Goal: Obtain resource: Download file/media

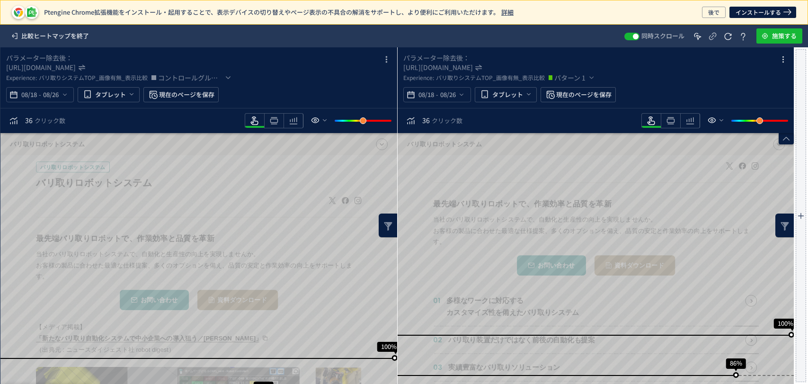
scroll to position [106, 0]
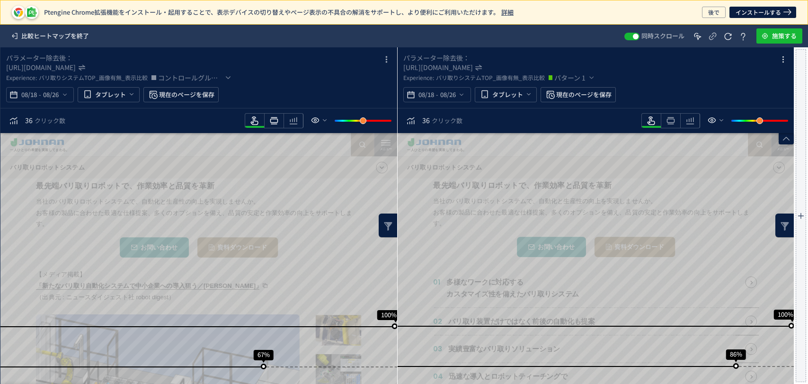
click at [278, 118] on icon "heatmap-toolbar" at bounding box center [273, 120] width 11 height 11
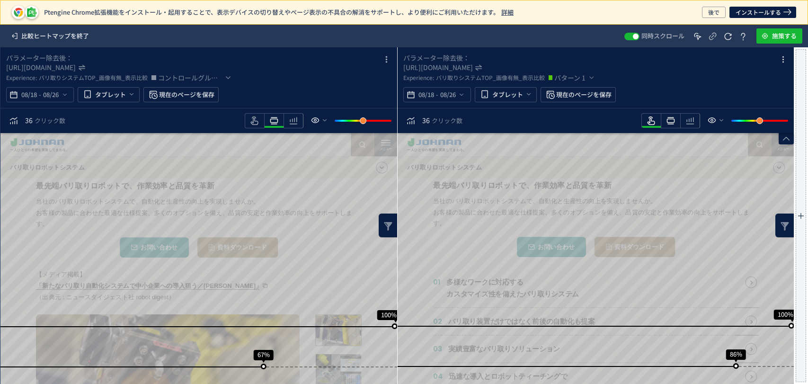
click at [666, 122] on icon "heatmap-toolbar" at bounding box center [670, 120] width 11 height 11
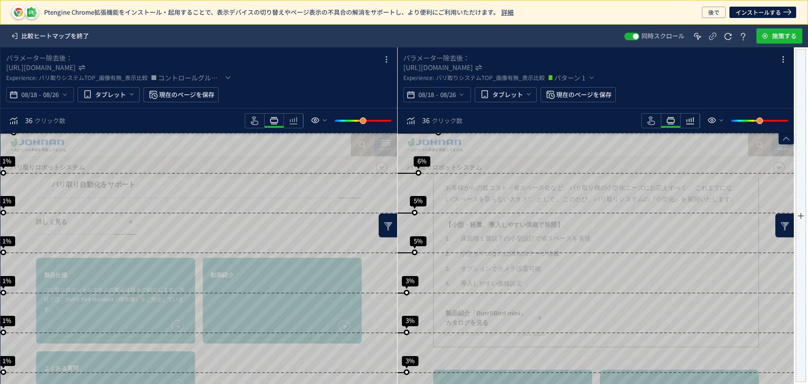
click at [689, 123] on icon "heatmap-toolbar" at bounding box center [690, 120] width 11 height 11
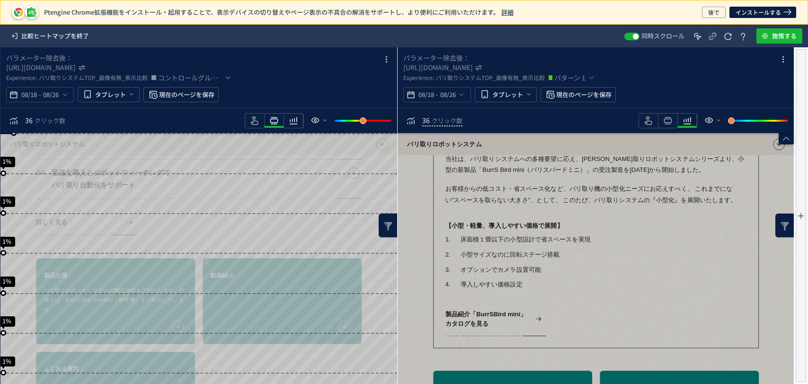
click at [295, 117] on icon "heatmap-toolbar" at bounding box center [293, 120] width 11 height 11
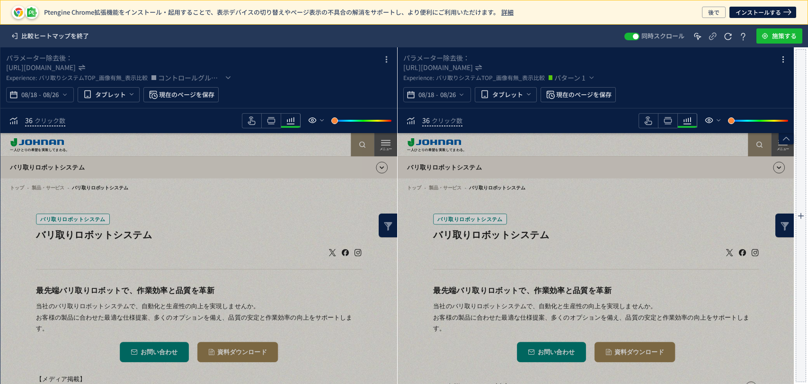
click at [631, 162] on link "バリ取りロボットシステム" at bounding box center [639, 175] width 485 height 27
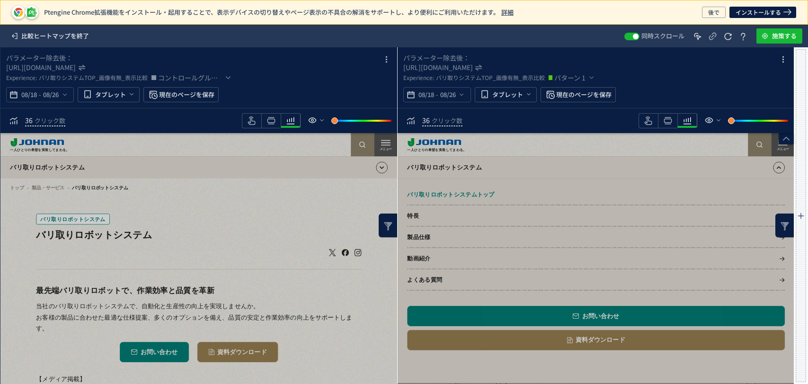
click at [631, 162] on link "バリ取りロボットシステム" at bounding box center [639, 175] width 485 height 27
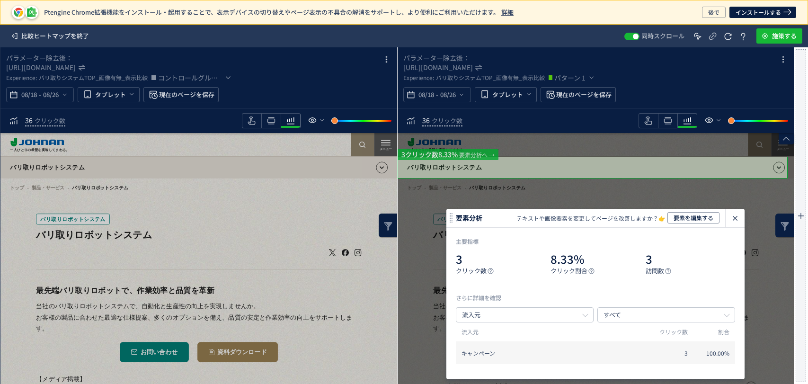
click at [458, 155] on div "一人ひとりの希望を実装してまわる。 JA 日本語 English 中文 ภาษาไทย 特長 製品・サービス ソリューション 企業情報 ニュース イベント・セ…" at bounding box center [645, 147] width 473 height 28
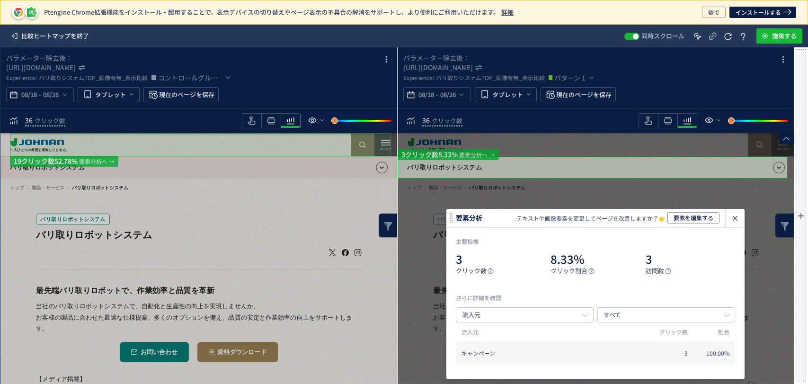
click at [69, 159] on div "一人ひとりの希望を実装してまわる。 JA 日本語 English 中文 ภาษาไทย 特長 製品・サービス ソリューション 企業情報 ニュース イベント・セ…" at bounding box center [248, 147] width 473 height 28
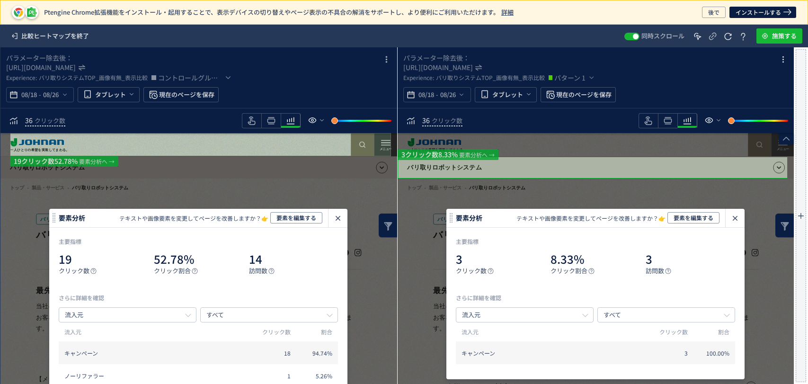
click at [337, 222] on icon "heatmap-click-data-modal" at bounding box center [337, 218] width 11 height 11
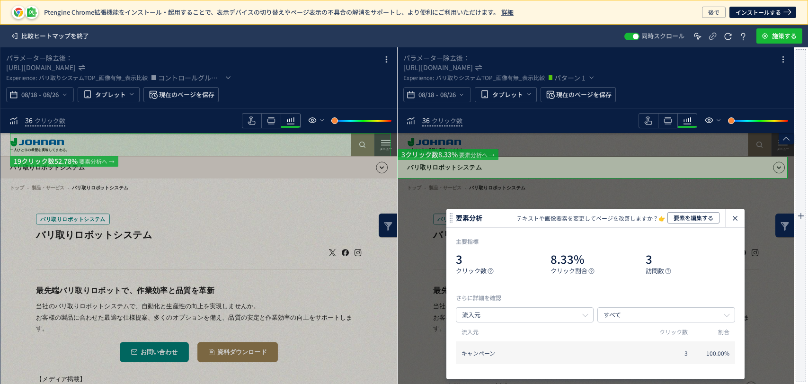
click at [110, 160] on div "一人ひとりの希望を実装してまわる。 JA 日本語 English 中文 ภาษาไทย 特長 製品・サービス ソリューション 企業情報 ニュース イベント・セ…" at bounding box center [248, 147] width 473 height 28
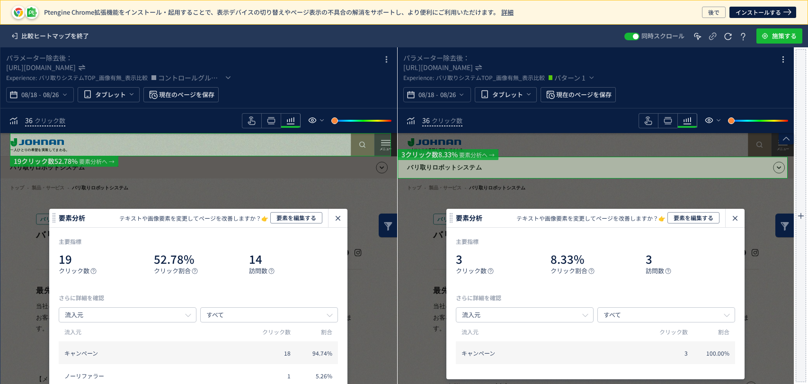
click at [335, 222] on icon "heatmap-click-data-modal" at bounding box center [337, 218] width 11 height 11
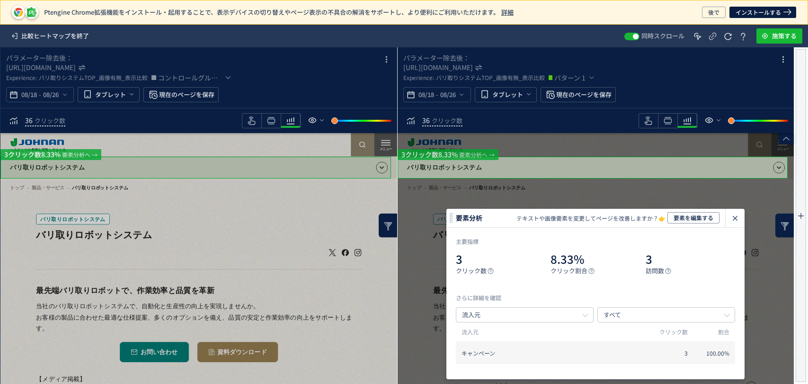
click at [78, 161] on div "一人ひとりの希望を実装してまわる。 JA 日本語 English 中文 ภาษาไทย 特長 製品・サービス ソリューション 企業情報 ニュース イベント・セ…" at bounding box center [248, 147] width 473 height 28
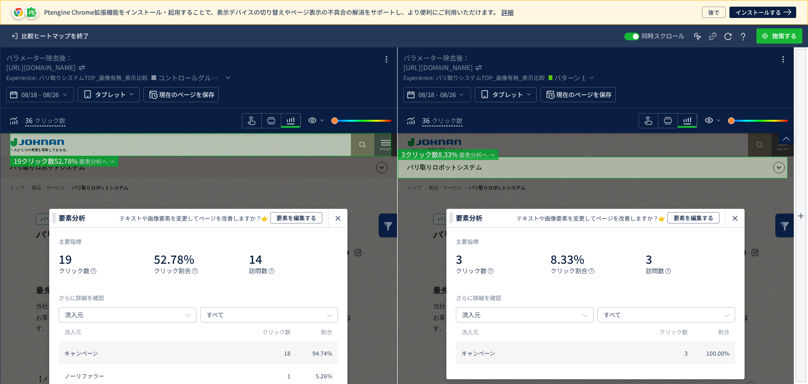
drag, startPoint x: 340, startPoint y: 220, endPoint x: 413, endPoint y: 105, distance: 135.8
click at [340, 219] on icon "heatmap-click-data-modal" at bounding box center [337, 218] width 11 height 11
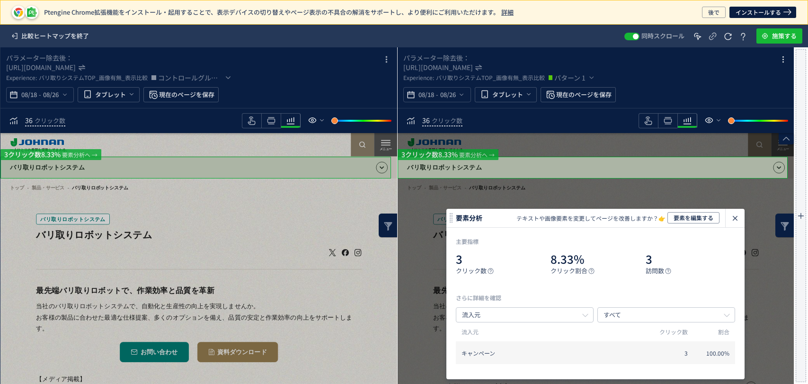
click at [274, 169] on link "バリ取りロボットシステム" at bounding box center [242, 175] width 485 height 27
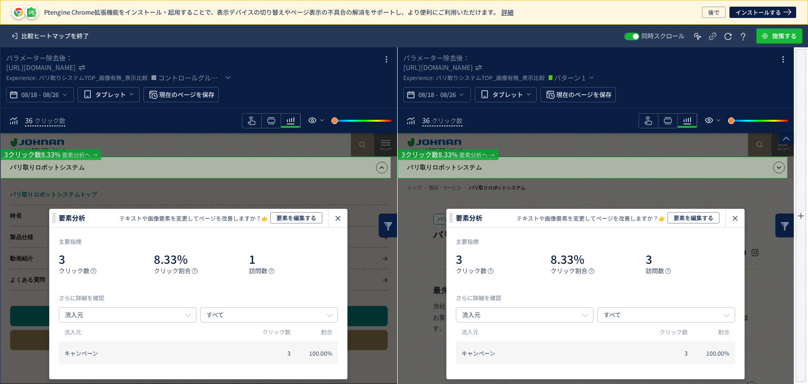
click at [345, 220] on div "heatmap-click-data-modal" at bounding box center [338, 218] width 19 height 18
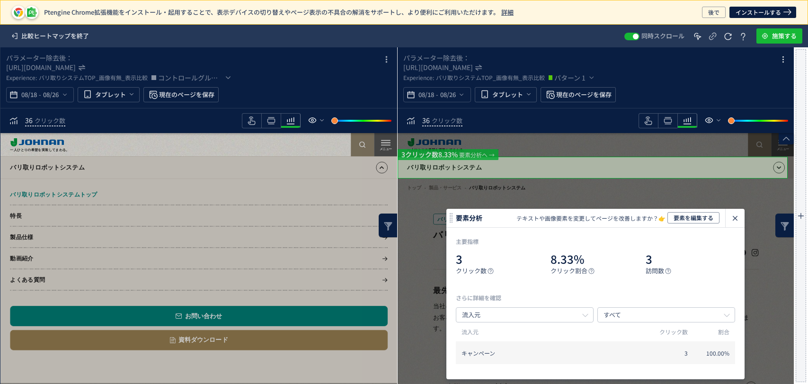
click at [738, 216] on icon "heatmap-click-data-modal" at bounding box center [735, 218] width 11 height 11
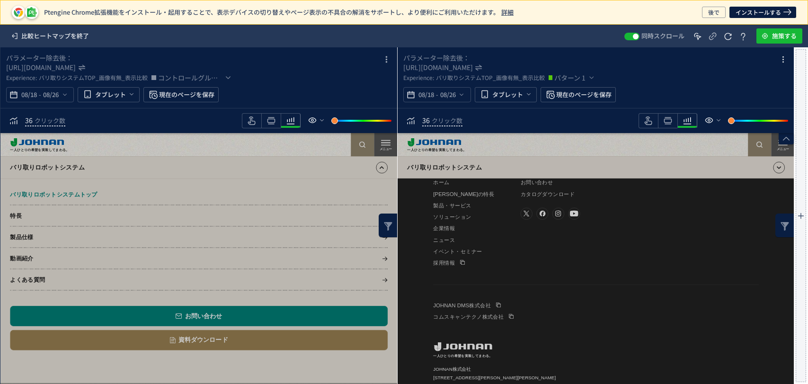
scroll to position [0, 0]
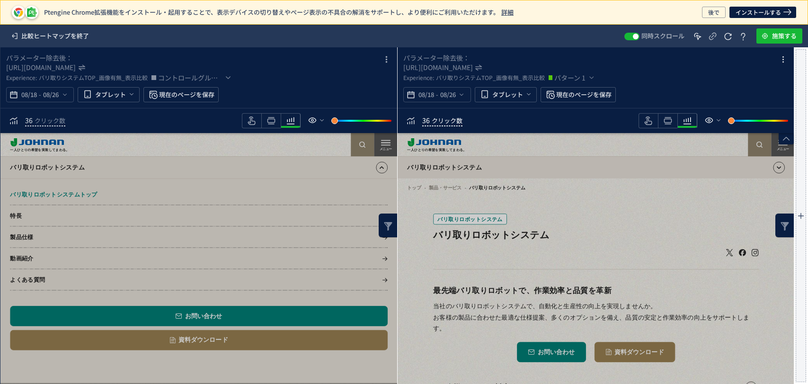
click at [454, 122] on span "クリック数" at bounding box center [447, 120] width 31 height 9
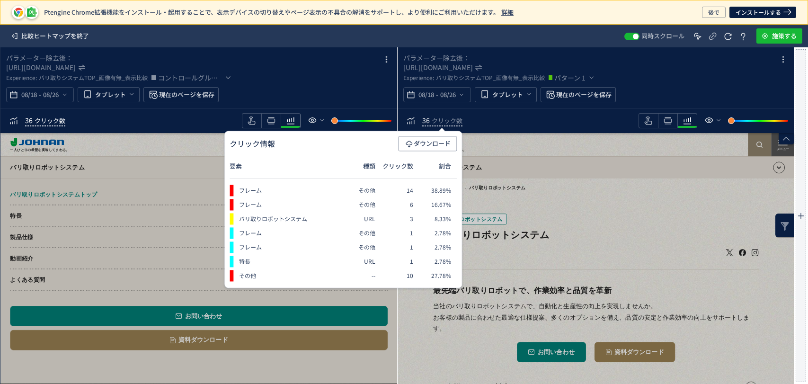
click at [41, 125] on div "36 クリック数" at bounding box center [45, 121] width 40 height 10
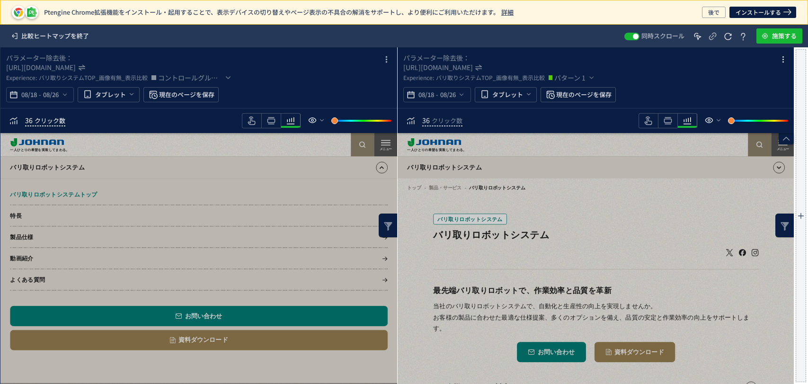
click at [41, 125] on div "36 クリック数" at bounding box center [45, 121] width 40 height 10
click at [54, 116] on span "クリック数" at bounding box center [50, 120] width 31 height 9
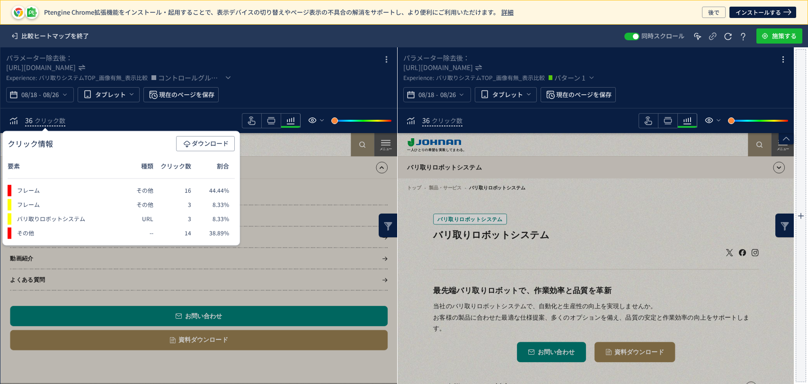
click at [336, 292] on link "動画紹介" at bounding box center [242, 286] width 461 height 26
click at [133, 99] on span "heatmap-top-bar" at bounding box center [130, 95] width 9 height 16
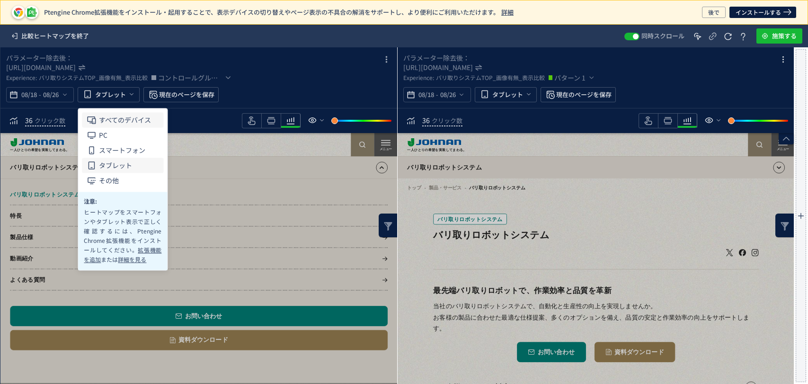
click at [0, 0] on span "すべてのデバイス" at bounding box center [0, 0] width 0 height 0
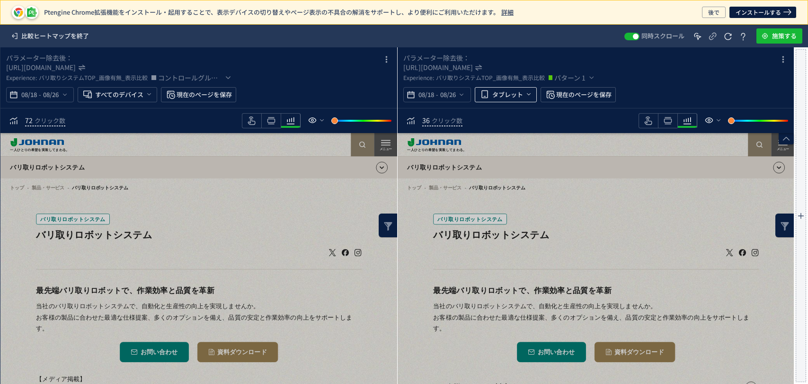
click at [508, 95] on span "タブレット" at bounding box center [507, 94] width 31 height 15
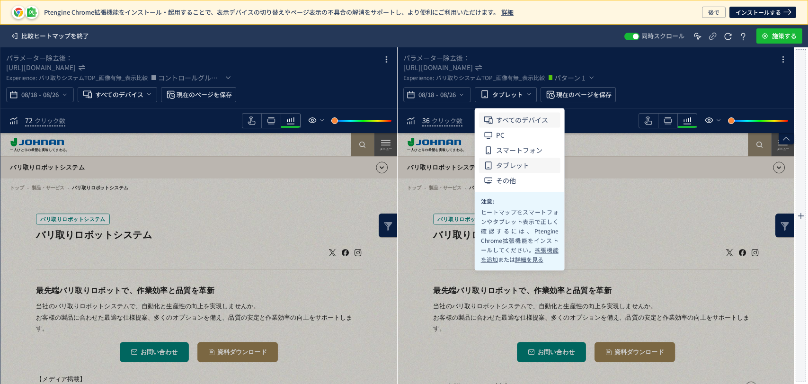
click at [509, 116] on span "すべてのデバイス" at bounding box center [522, 119] width 52 height 15
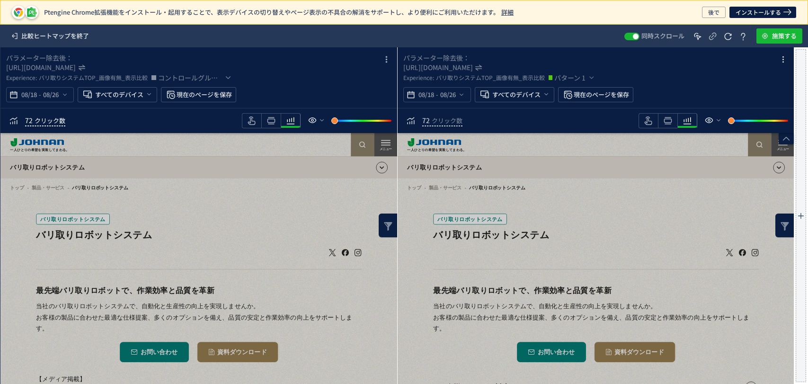
click at [53, 123] on span "クリック数" at bounding box center [50, 120] width 31 height 9
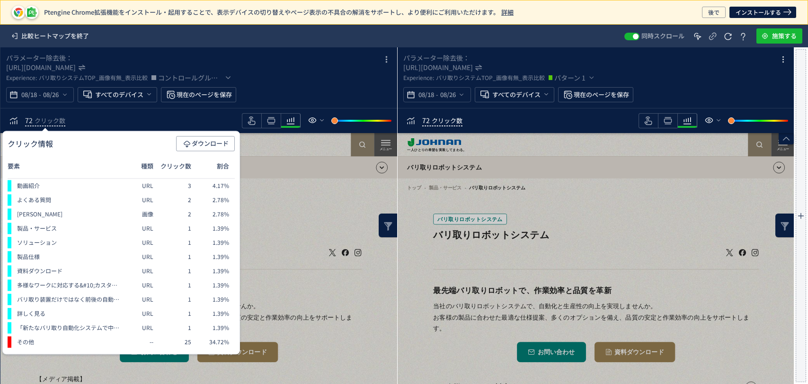
click at [457, 119] on span "クリック数" at bounding box center [447, 120] width 31 height 9
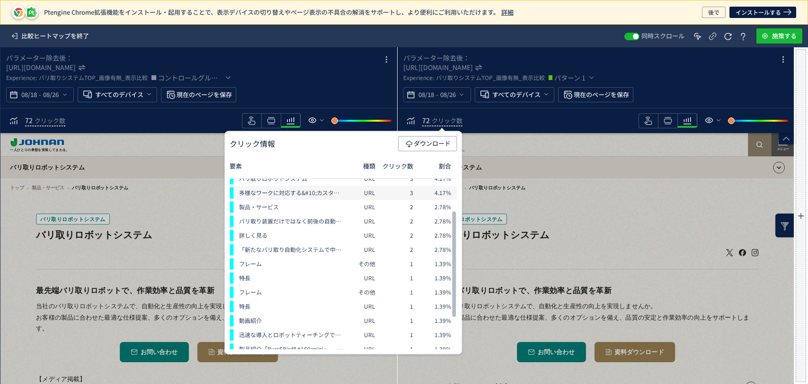
scroll to position [52, 0]
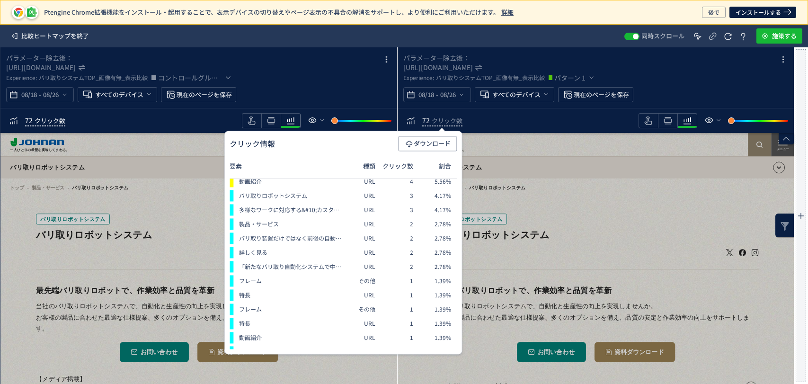
click at [64, 116] on span "クリック数" at bounding box center [50, 120] width 31 height 9
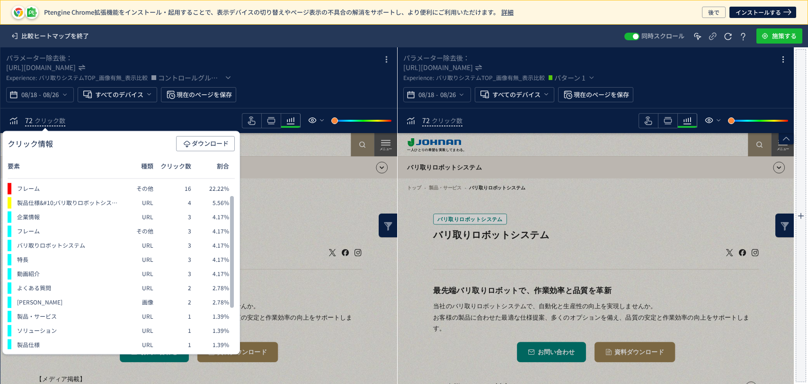
scroll to position [0, 0]
click at [218, 143] on span "ダウンロード" at bounding box center [205, 143] width 46 height 15
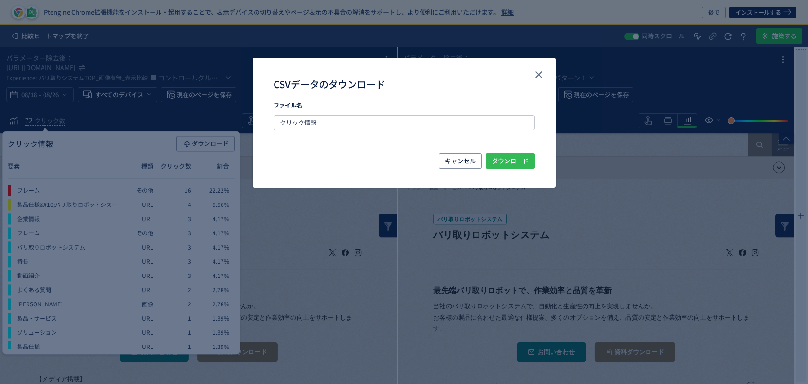
click at [521, 164] on span "ダウンロード" at bounding box center [510, 160] width 37 height 15
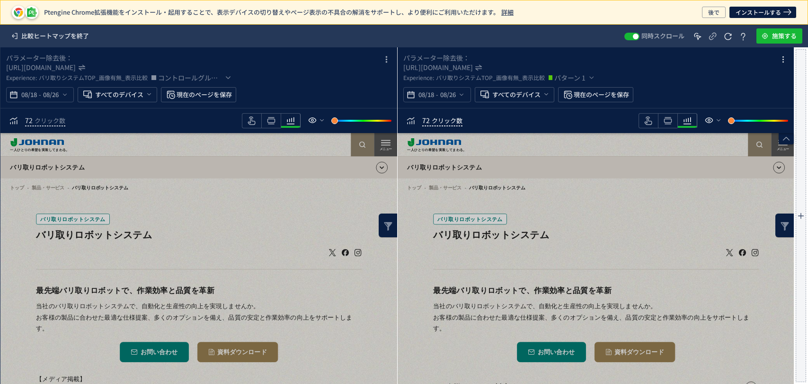
click at [458, 116] on span "クリック数" at bounding box center [447, 120] width 31 height 9
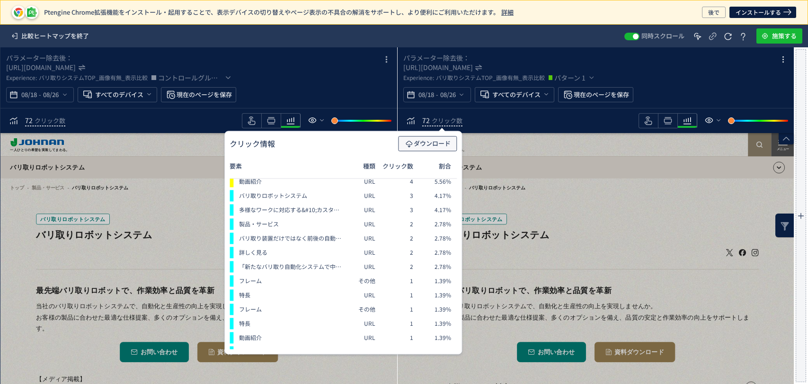
click at [444, 137] on span "ダウンロード" at bounding box center [427, 143] width 46 height 15
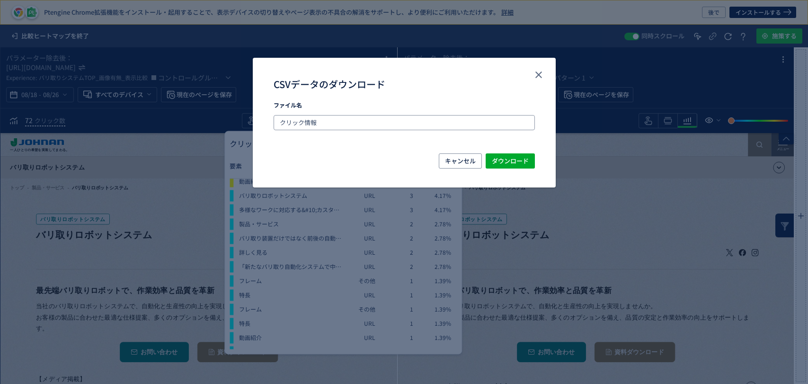
click at [407, 127] on input "クリック情報" at bounding box center [404, 122] width 261 height 15
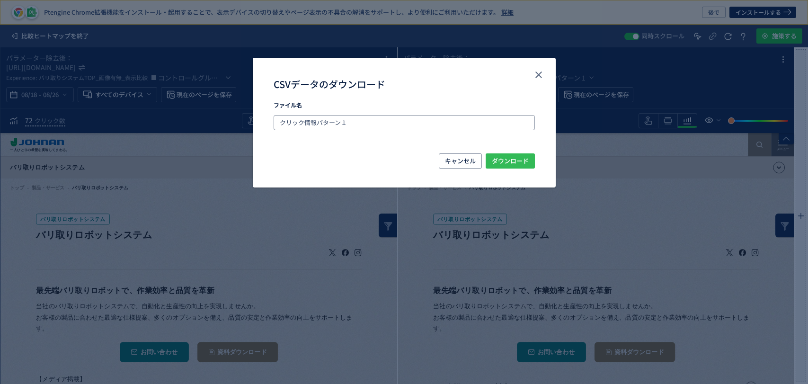
type input "クリック情報パターン１"
click at [514, 161] on span "ダウンロード" at bounding box center [510, 160] width 37 height 15
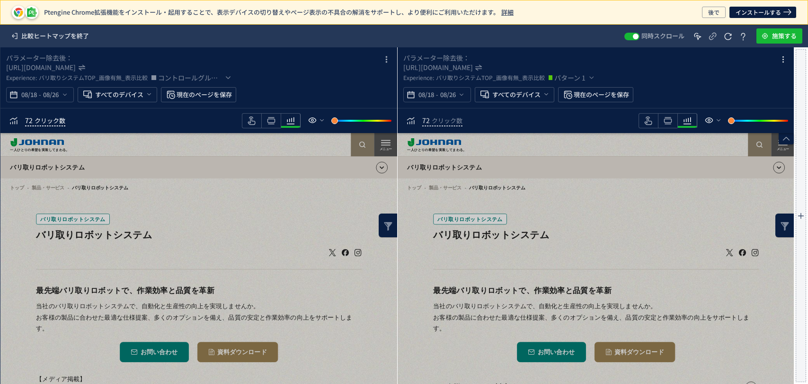
click at [64, 120] on span "クリック数" at bounding box center [50, 120] width 31 height 9
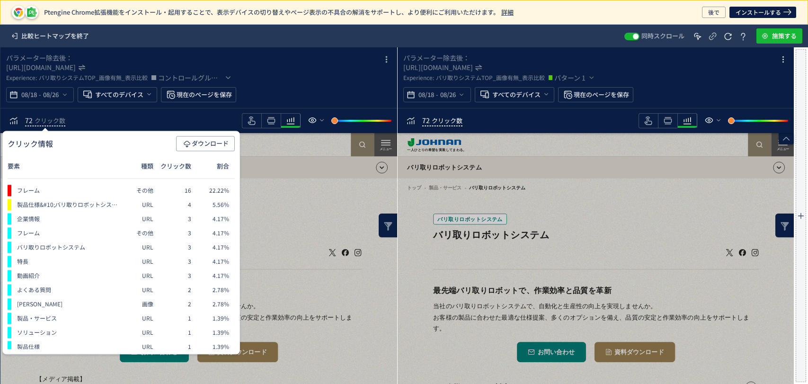
click at [459, 121] on span "クリック数" at bounding box center [447, 120] width 31 height 9
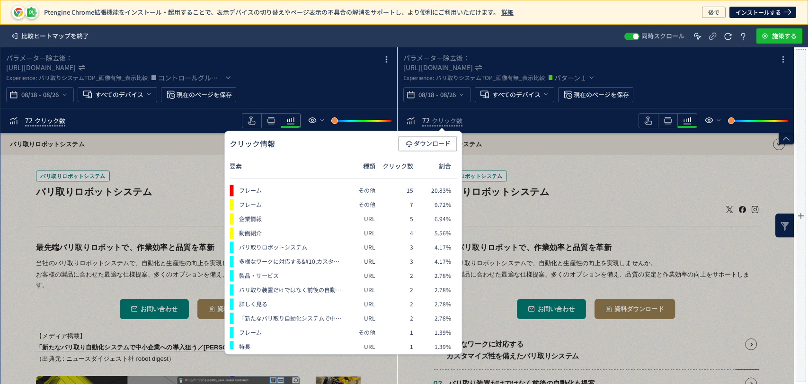
click at [58, 119] on span "クリック数" at bounding box center [50, 120] width 31 height 9
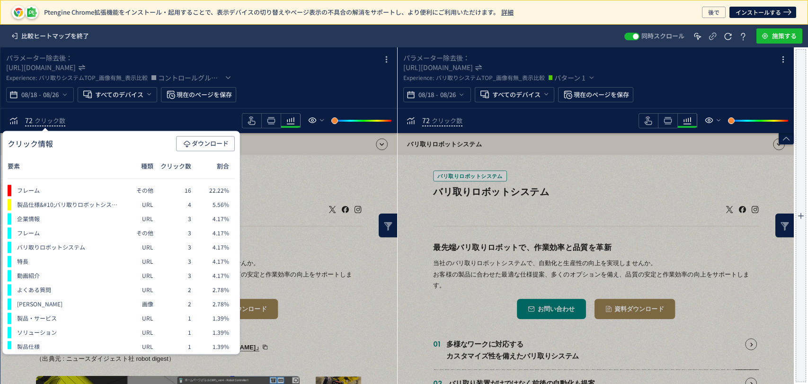
click at [725, 271] on h2 "最先端バリ取りロボットで、作業効率と品質を革新" at bounding box center [640, 272] width 398 height 13
